Goal: Download file/media

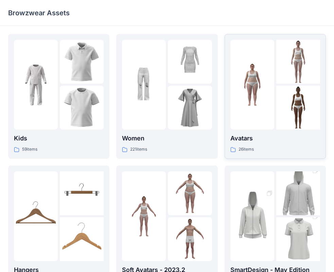
click at [255, 66] on div at bounding box center [252, 85] width 44 height 90
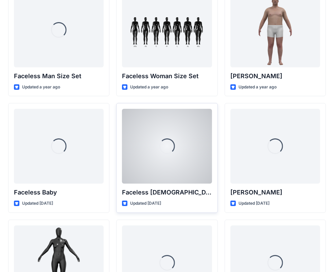
scroll to position [407, 0]
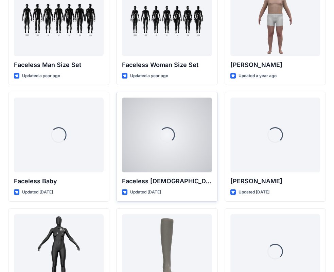
click at [178, 132] on div "Loading..." at bounding box center [167, 134] width 90 height 75
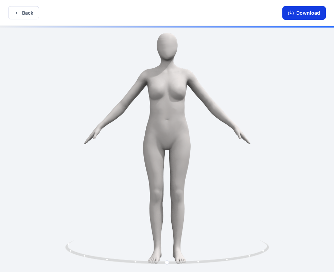
click at [301, 12] on button "Download" at bounding box center [303, 13] width 43 height 14
